Goal: Task Accomplishment & Management: Use online tool/utility

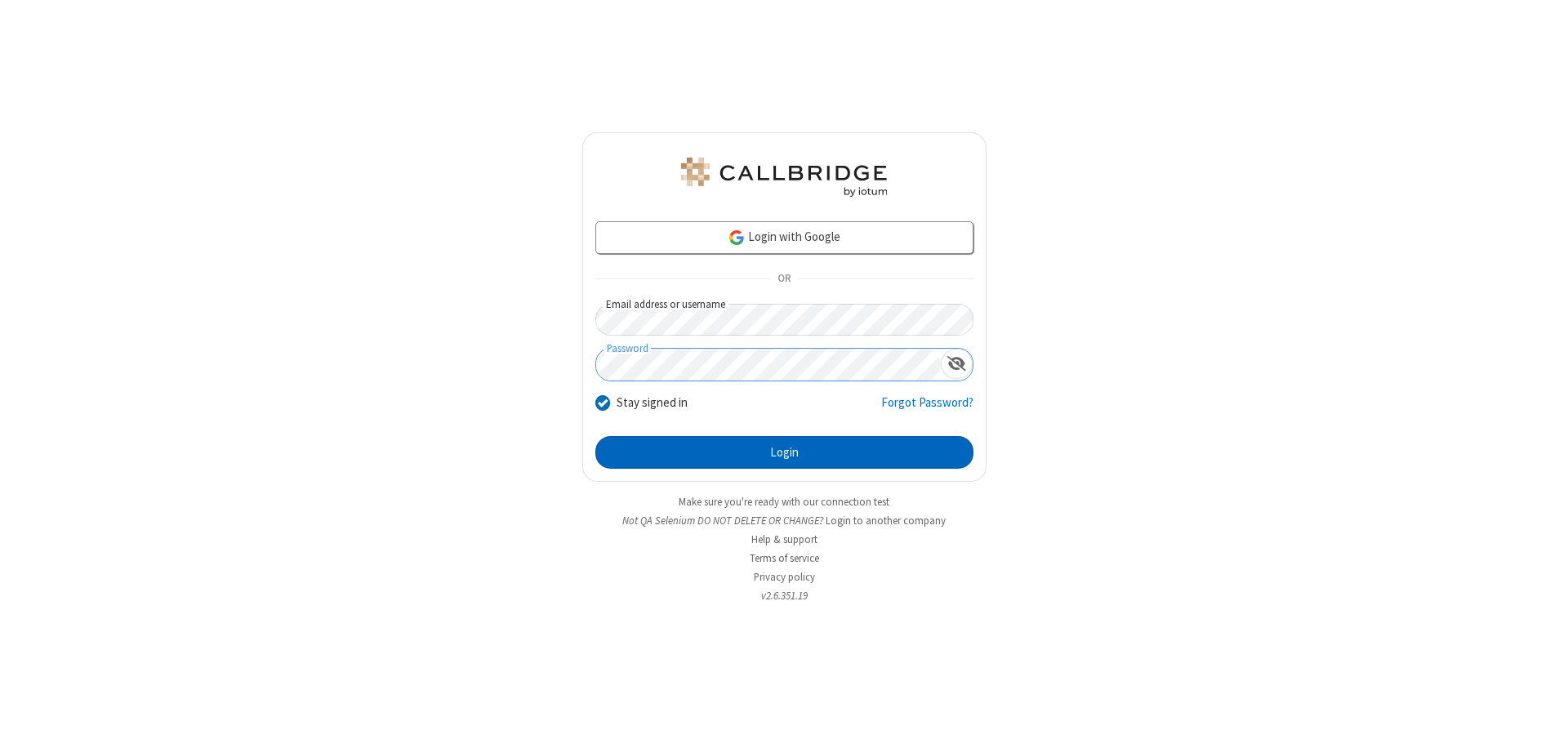
click at [784, 452] on button "Login" at bounding box center [784, 452] width 378 height 33
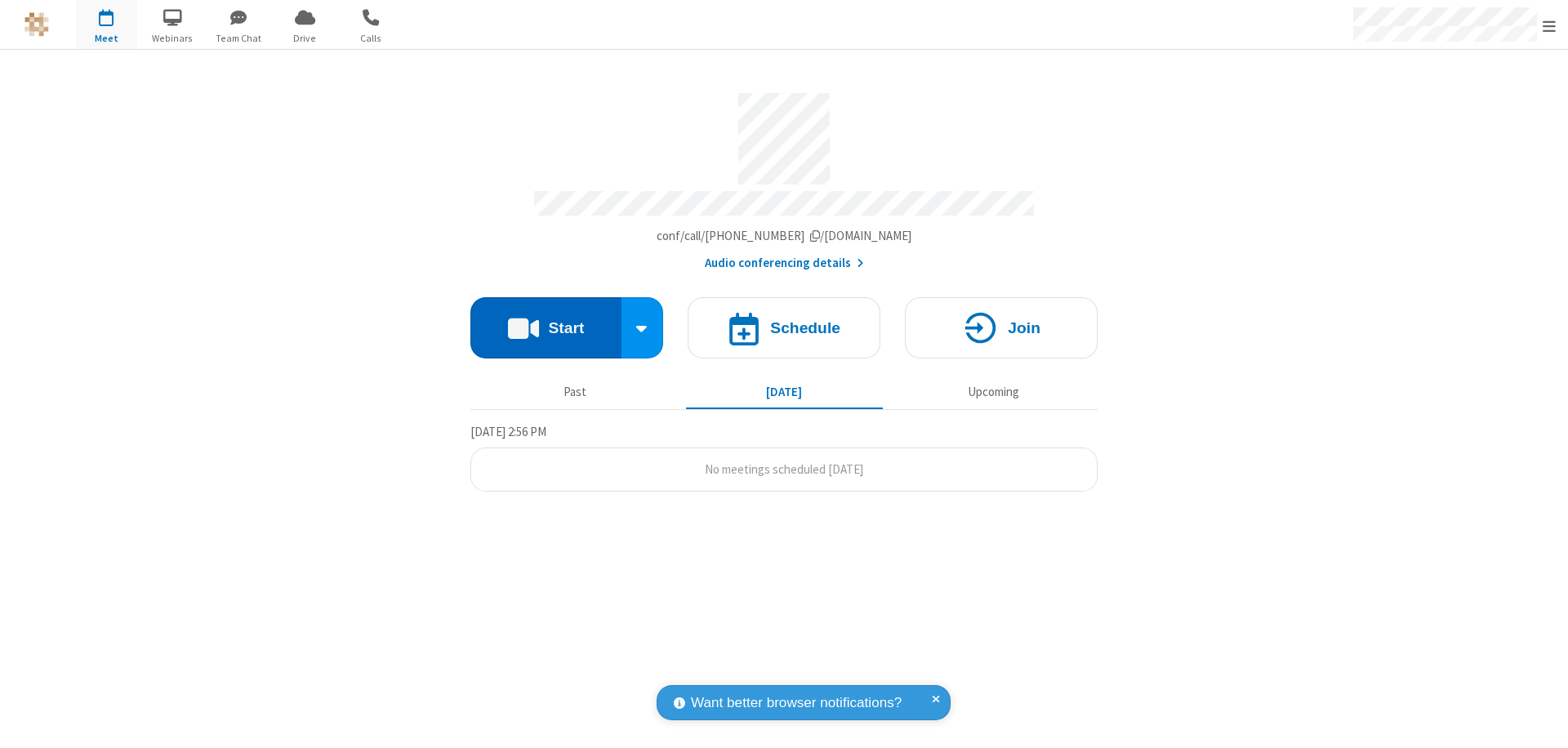
click at [545, 320] on button "Start" at bounding box center [546, 327] width 151 height 61
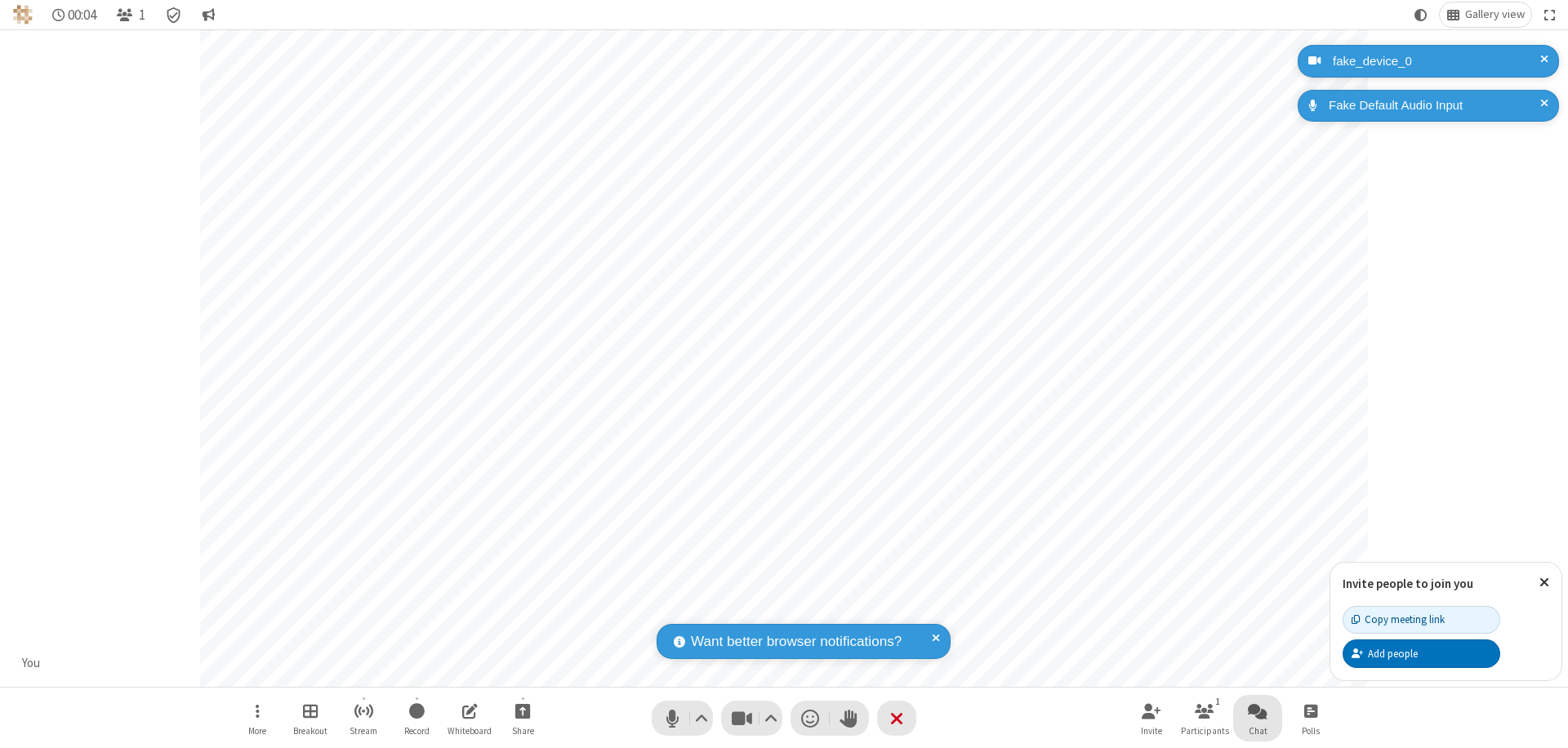
click at [1258, 711] on span "Open chat" at bounding box center [1257, 711] width 20 height 20
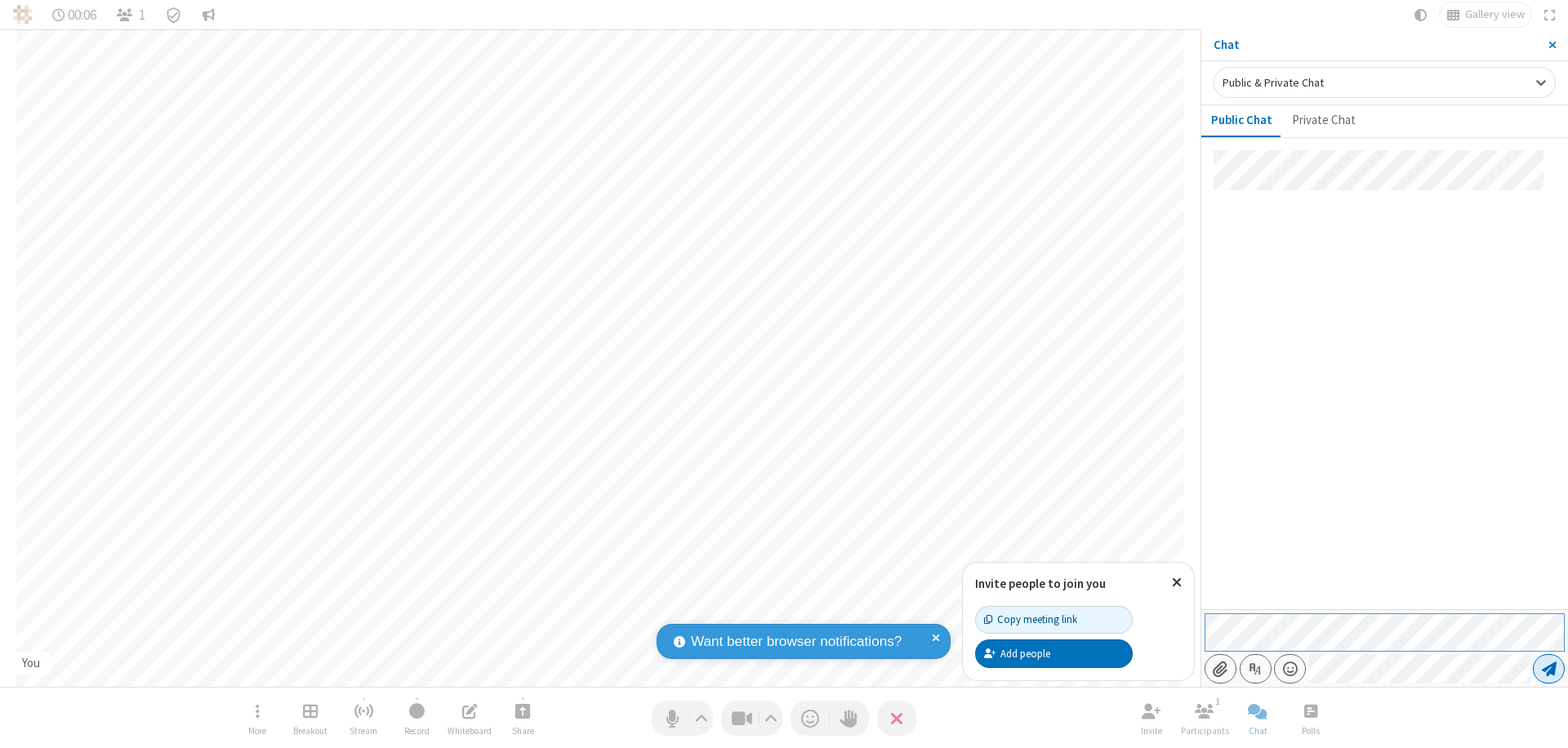
click at [1548, 669] on span "Send message" at bounding box center [1549, 669] width 15 height 17
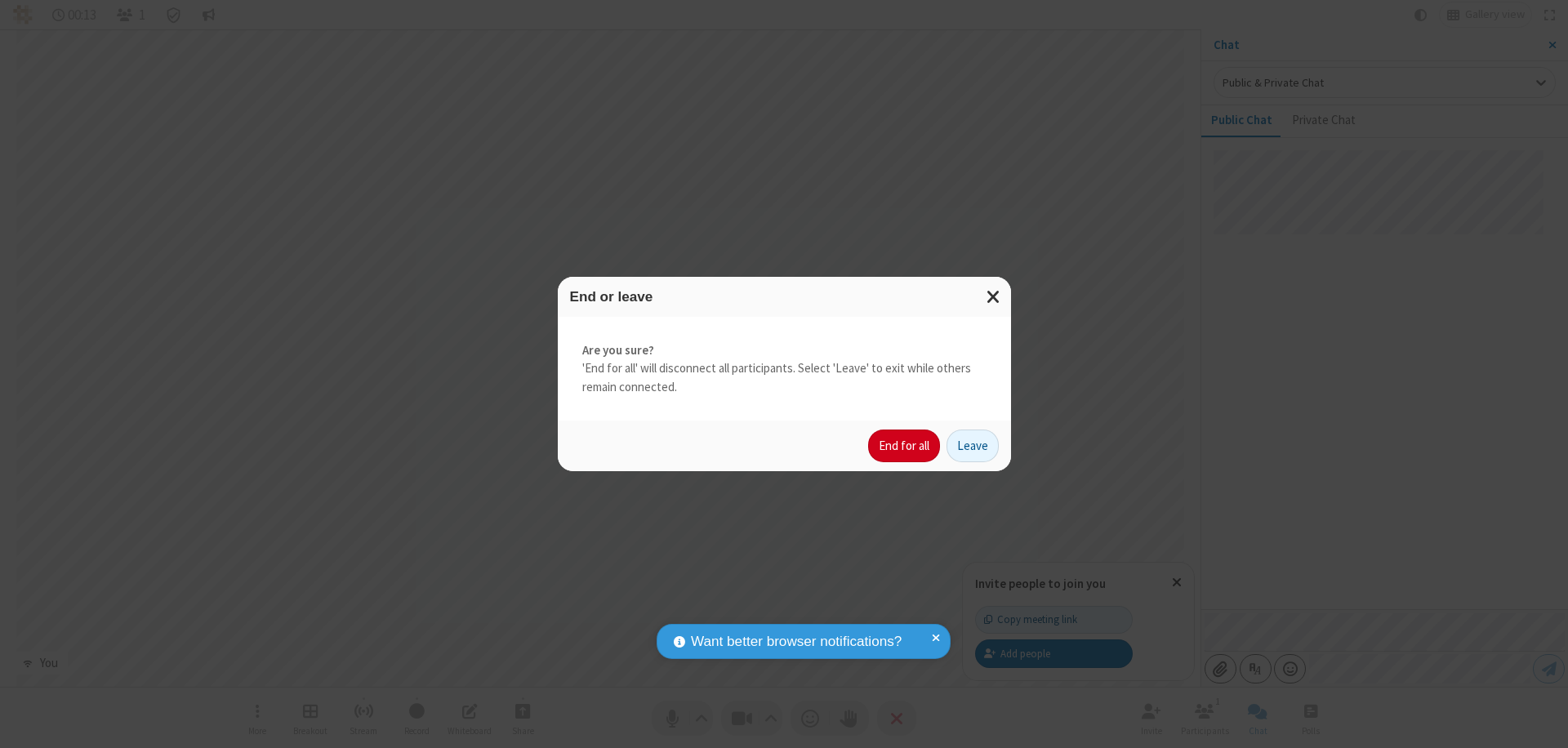
click at [905, 446] on button "End for all" at bounding box center [904, 446] width 72 height 33
